Goal: Task Accomplishment & Management: Manage account settings

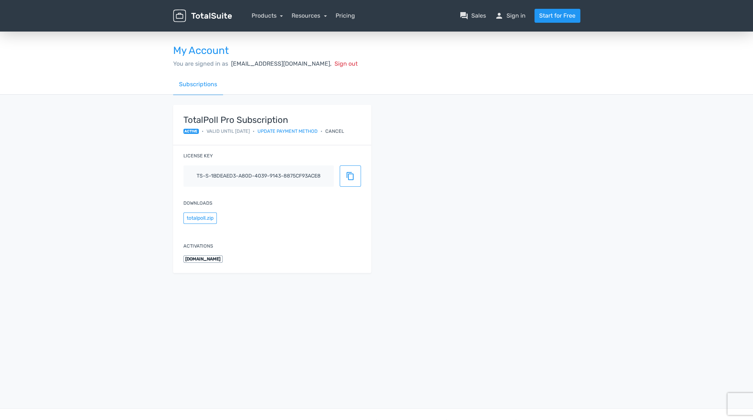
click at [342, 132] on div "Cancel" at bounding box center [335, 131] width 19 height 7
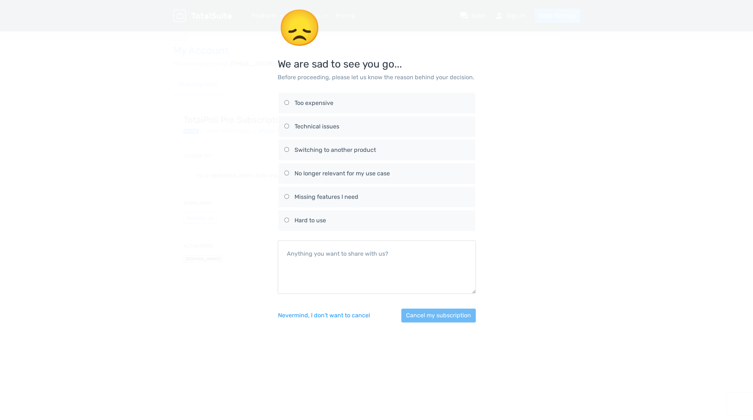
click at [289, 173] on input "No longer relevant for my use case" at bounding box center [286, 173] width 5 height 5
radio input "true"
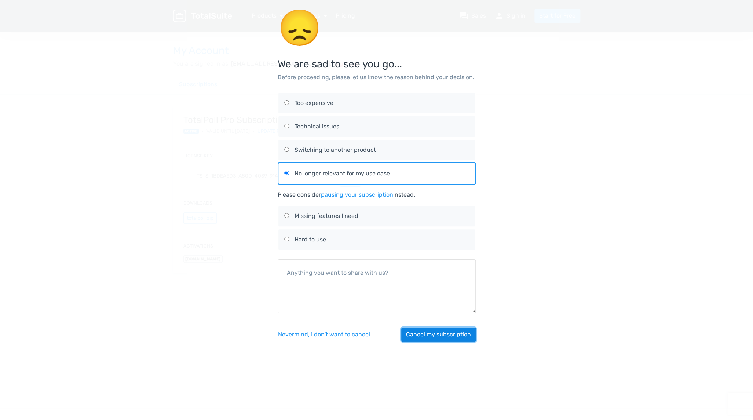
click at [436, 336] on button "Cancel my subscription" at bounding box center [438, 335] width 74 height 14
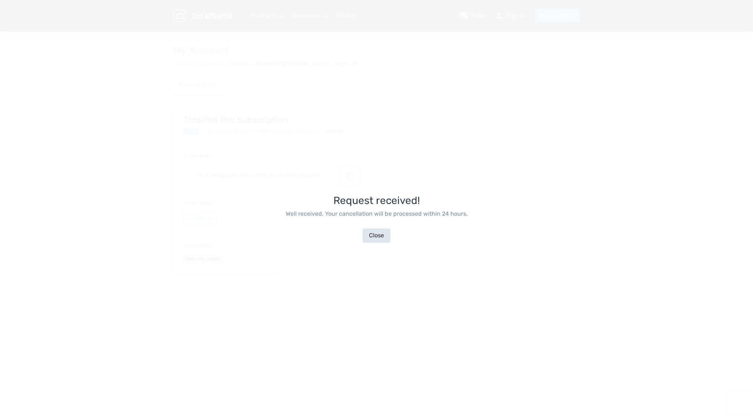
click at [371, 236] on button "Close" at bounding box center [377, 236] width 28 height 14
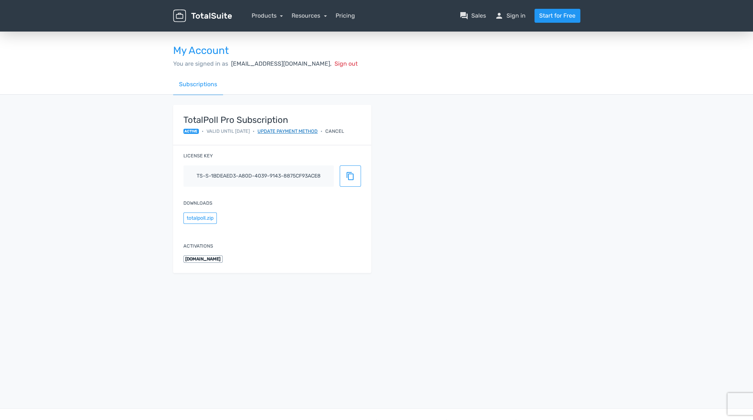
click at [297, 130] on link "Update payment method" at bounding box center [288, 131] width 60 height 7
click at [267, 16] on link "Products" at bounding box center [268, 15] width 32 height 7
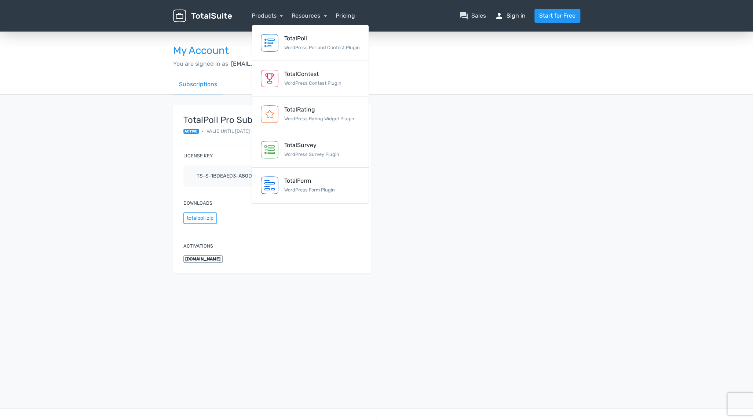
click at [514, 19] on link "person Sign in" at bounding box center [510, 15] width 31 height 9
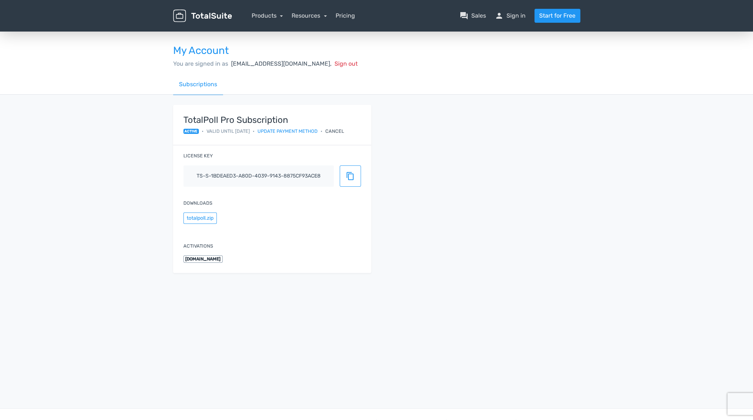
click at [201, 247] on label "Activations" at bounding box center [198, 246] width 30 height 7
click at [208, 260] on span "[DOMAIN_NAME]" at bounding box center [203, 258] width 40 height 7
click at [251, 177] on input "ts-s-1bdeaed3-a80d-4039-9143-8875cf93ace8" at bounding box center [258, 176] width 150 height 21
click at [337, 132] on div "Cancel" at bounding box center [335, 131] width 19 height 7
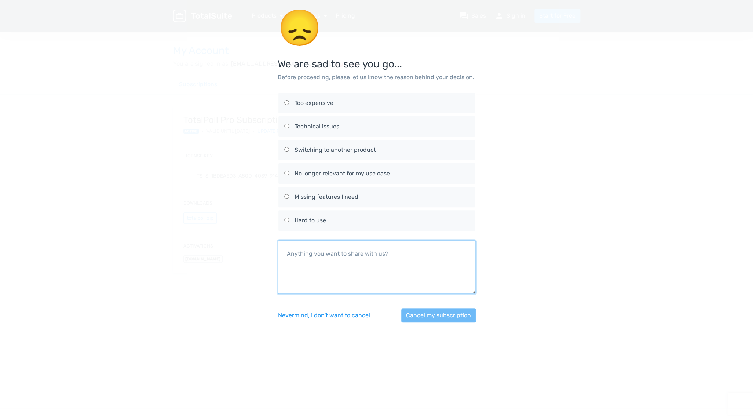
click at [381, 258] on textarea at bounding box center [377, 267] width 198 height 54
click at [304, 264] on textarea "Hace más de 2 días habíamos procedido a cancelar la suscripción y habeis enviad…" at bounding box center [377, 267] width 198 height 54
click at [443, 260] on textarea "Hace más de 2 días habíamos procedido a cancelar la suscripción y habéis enviad…" at bounding box center [377, 267] width 198 height 54
type textarea "Hace más de 2 días habíamos procedido a cancelar la suscripción y habéis enviad…"
click at [287, 173] on input "No longer relevant for my use case" at bounding box center [286, 173] width 5 height 5
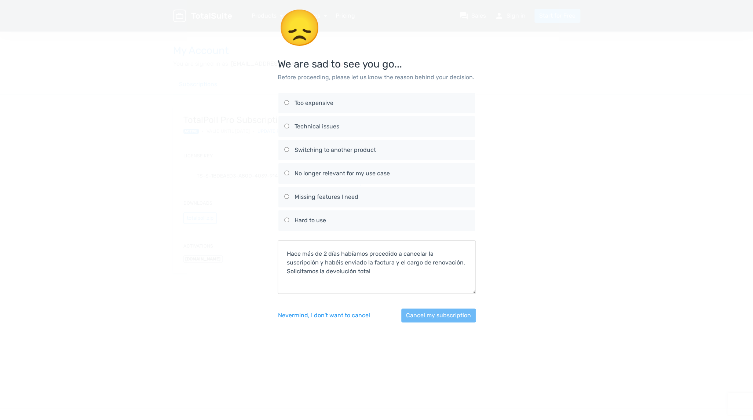
radio input "true"
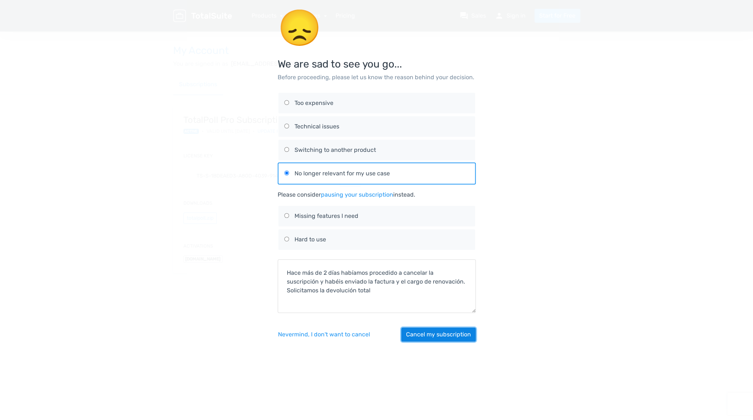
click at [418, 333] on button "Cancel my subscription" at bounding box center [438, 335] width 74 height 14
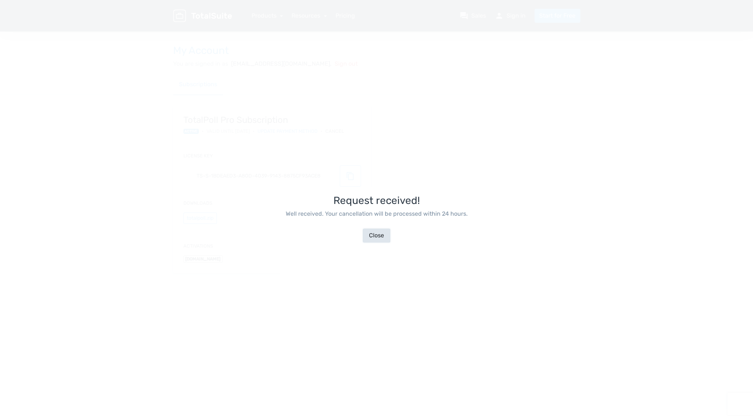
click at [374, 239] on button "Close" at bounding box center [377, 236] width 28 height 14
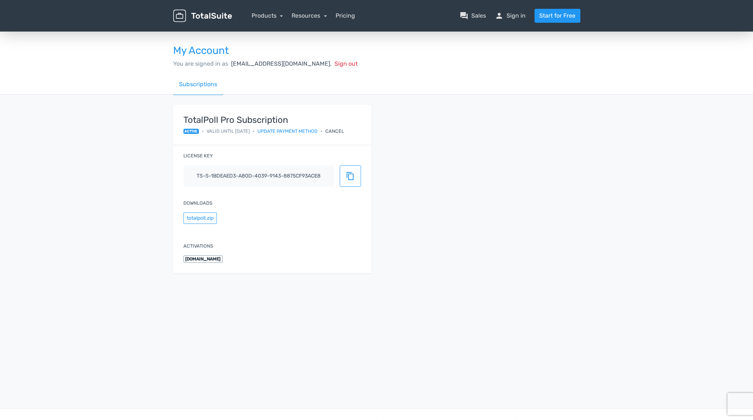
click at [344, 130] on div "Cancel" at bounding box center [335, 131] width 19 height 7
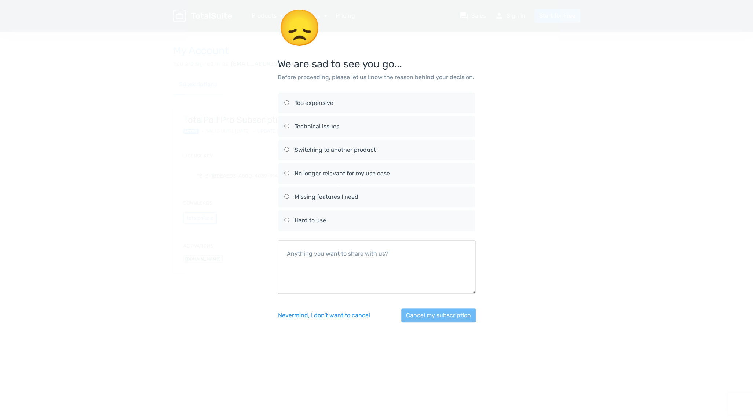
click at [289, 175] on input "No longer relevant for my use case" at bounding box center [286, 173] width 5 height 5
radio input "true"
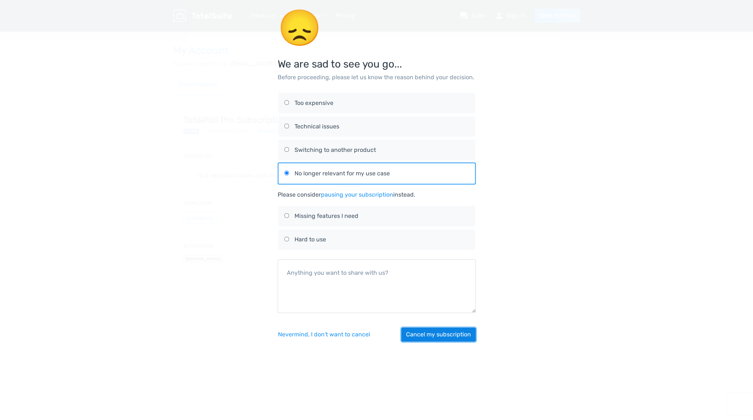
click at [450, 337] on button "Cancel my subscription" at bounding box center [438, 335] width 74 height 14
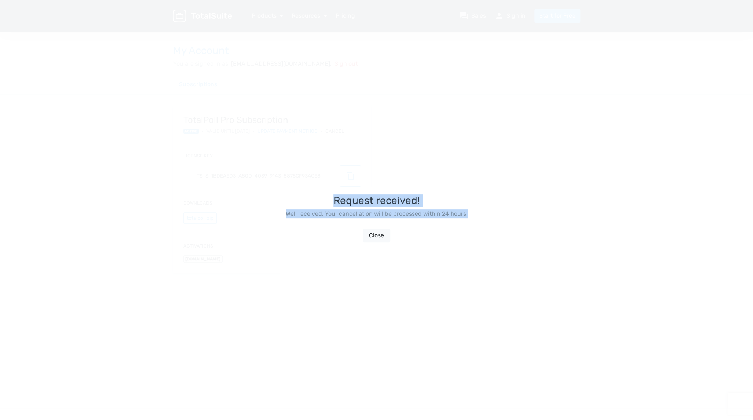
drag, startPoint x: 332, startPoint y: 199, endPoint x: 466, endPoint y: 214, distance: 134.8
click at [466, 214] on div "Request received! Well received. Your cancellation will be processed within 24 …" at bounding box center [377, 219] width 198 height 420
copy div "Request received! Well received. Your cancellation will be processed within 24 …"
click at [375, 237] on button "Close" at bounding box center [377, 236] width 28 height 14
